Goal: Transaction & Acquisition: Purchase product/service

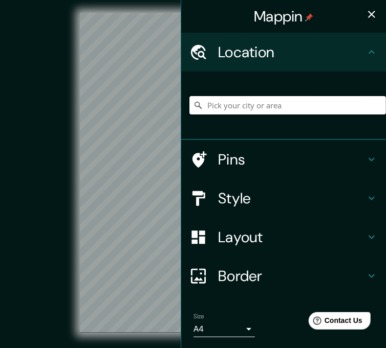
click at [225, 107] on input "Pick your city or area" at bounding box center [287, 105] width 196 height 18
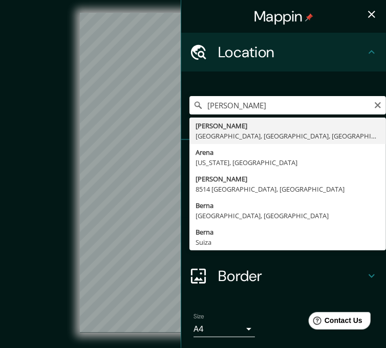
type input "Breña, Lima, Provincia de Lima, Perú"
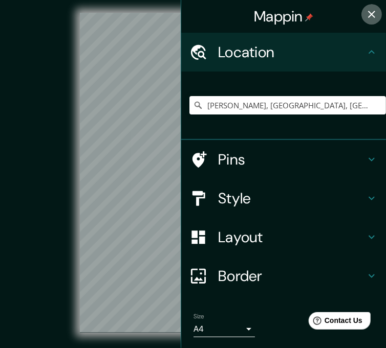
click at [365, 14] on icon "button" at bounding box center [371, 14] width 12 height 12
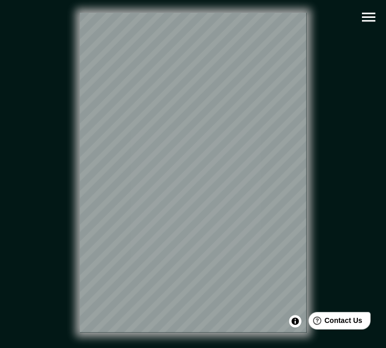
click at [371, 18] on icon "button" at bounding box center [368, 17] width 18 height 18
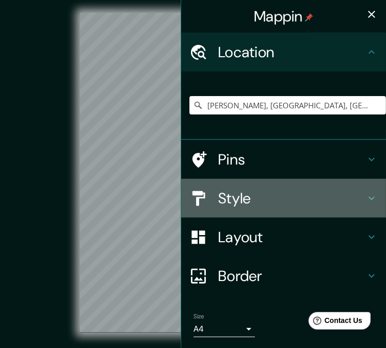
click at [274, 190] on h4 "Style" at bounding box center [291, 198] width 147 height 18
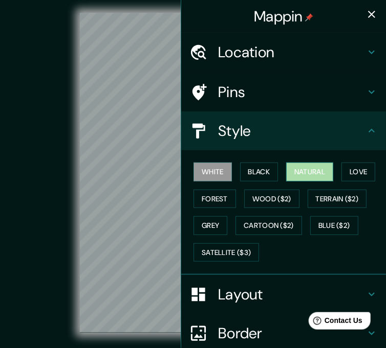
click at [300, 169] on button "Natural" at bounding box center [309, 172] width 47 height 19
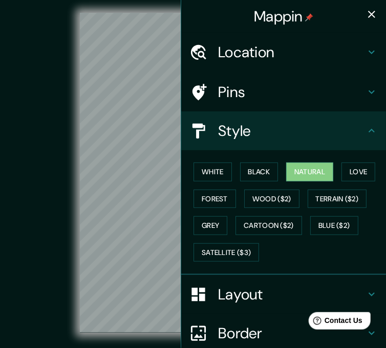
click at [48, 115] on div "© Mapbox © OpenStreetMap Improve this map" at bounding box center [192, 172] width 347 height 313
click at [368, 16] on icon "button" at bounding box center [371, 14] width 7 height 7
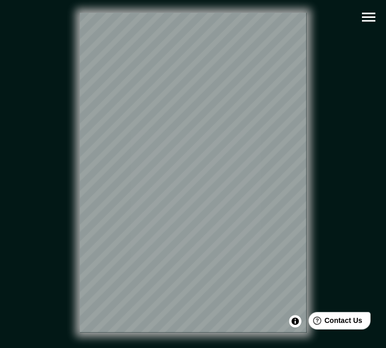
click at [370, 18] on icon "button" at bounding box center [368, 17] width 18 height 18
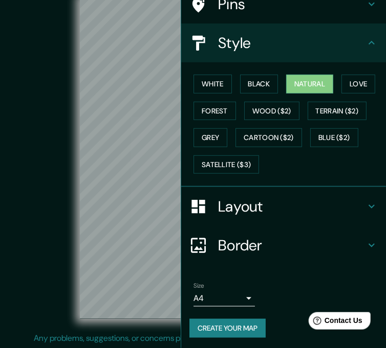
scroll to position [21, 0]
click at [234, 326] on button "Create your map" at bounding box center [227, 328] width 76 height 19
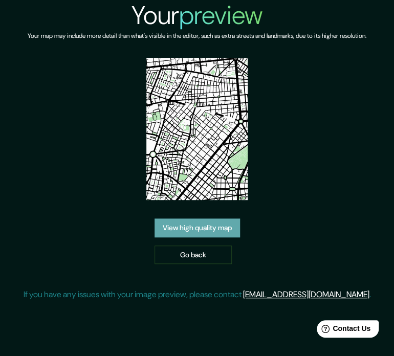
click at [184, 228] on link "View high quality map" at bounding box center [196, 227] width 85 height 19
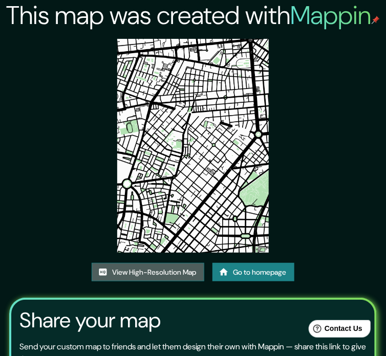
click at [171, 269] on link "View High-Resolution Map" at bounding box center [148, 272] width 112 height 19
